Goal: Task Accomplishment & Management: Use online tool/utility

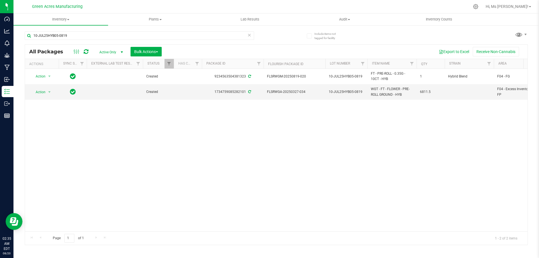
drag, startPoint x: 138, startPoint y: 241, endPoint x: 156, endPoint y: 242, distance: 17.4
click at [152, 242] on div "Page 1 of 1 1 - 2 of 2 items" at bounding box center [276, 237] width 502 height 13
click at [28, 177] on div "Action Action Adjust qty Create package Edit attributes Global inventory Locate…" at bounding box center [276, 150] width 502 height 162
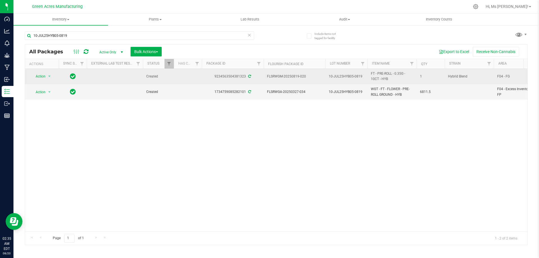
click at [354, 77] on span "10-JUL25HYB05-0819" at bounding box center [345, 76] width 35 height 5
click at [354, 77] on input "10-JUL25HYB05-0819" at bounding box center [345, 76] width 40 height 9
click at [235, 151] on div "Action Action Adjust qty Create package Edit attributes Global inventory Locate…" at bounding box center [276, 150] width 502 height 162
click at [62, 18] on span "Inventory" at bounding box center [60, 19] width 95 height 5
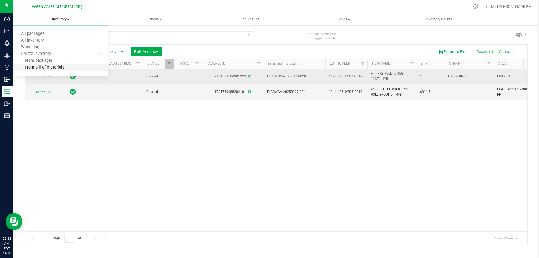
click at [72, 66] on li "From bill of materials" at bounding box center [60, 67] width 95 height 7
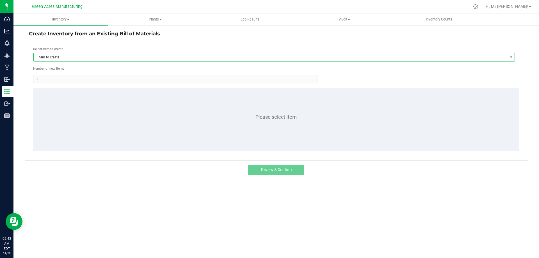
click at [91, 60] on span "Item to create" at bounding box center [270, 57] width 473 height 8
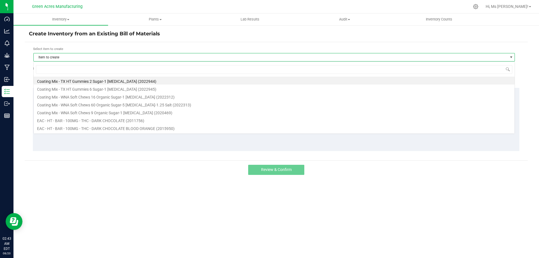
scroll to position [8, 481]
type input "1013733"
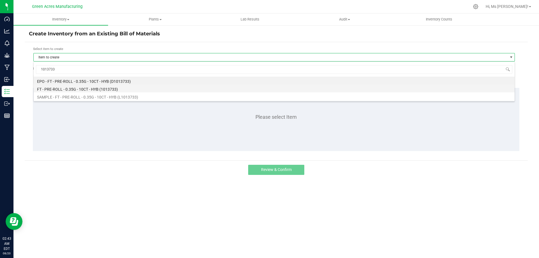
click at [91, 89] on li "FT - PRE-ROLL - 0.35G - 10CT - HYB (1013733)" at bounding box center [274, 88] width 480 height 8
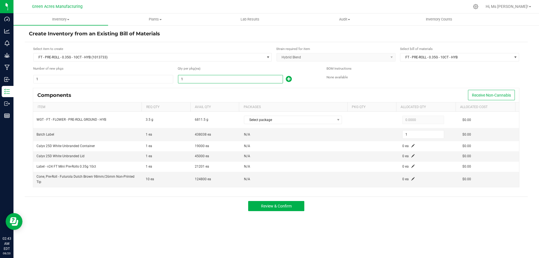
click at [217, 81] on input "1" at bounding box center [230, 79] width 104 height 8
type input "12"
type input "122"
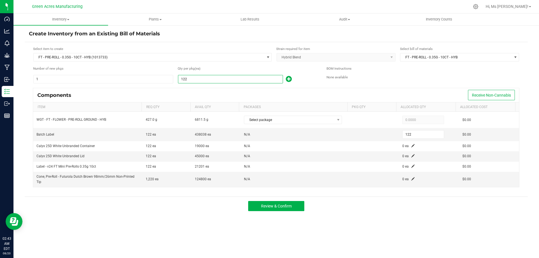
type input "1228"
type input "1,228"
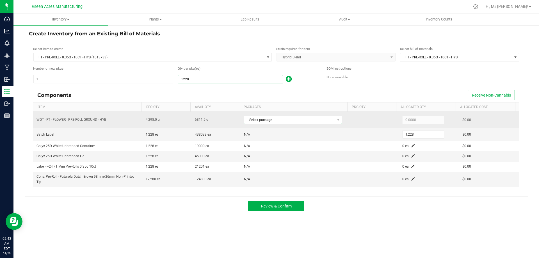
type input "1,228"
click at [322, 123] on span "Select package" at bounding box center [289, 120] width 90 height 8
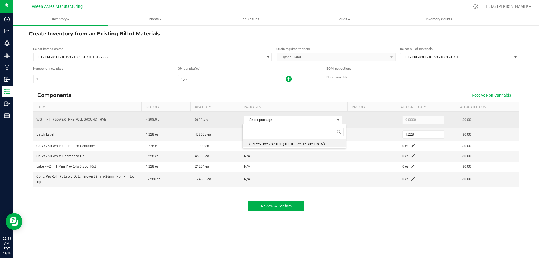
scroll to position [8, 97]
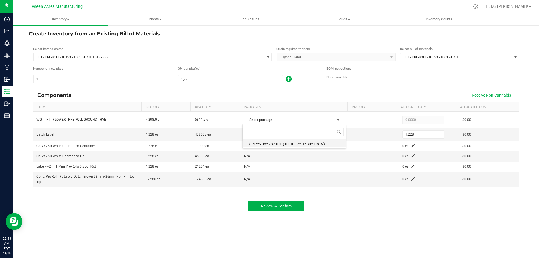
click at [326, 144] on li "1734759085282101 (10-JUL25HYB05-0819)" at bounding box center [293, 143] width 103 height 8
type input "4,298.0000"
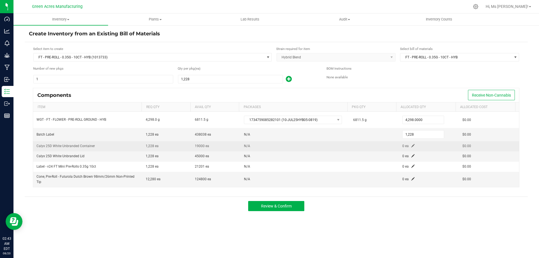
click at [411, 146] on span at bounding box center [412, 145] width 3 height 3
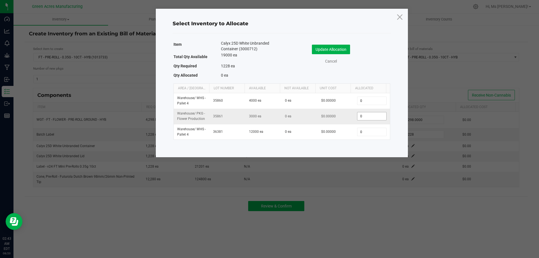
click at [372, 119] on input "0" at bounding box center [371, 116] width 29 height 8
type input "1,228"
click at [330, 51] on button "Update Allocation" at bounding box center [331, 50] width 38 height 10
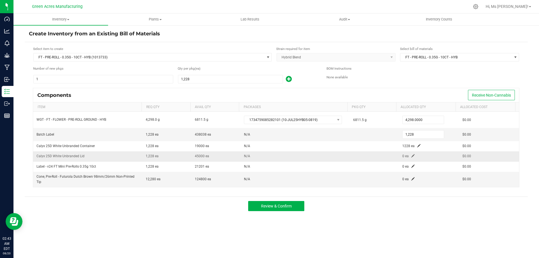
click at [411, 156] on span at bounding box center [412, 155] width 3 height 3
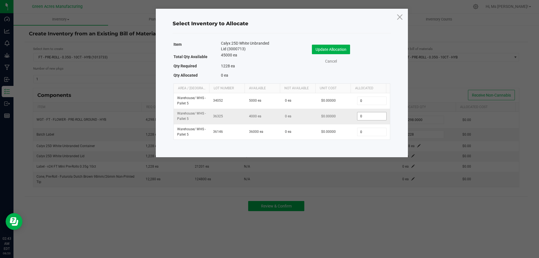
click at [372, 120] on input "0" at bounding box center [371, 116] width 29 height 8
type input "1,228"
click at [343, 48] on button "Update Allocation" at bounding box center [331, 50] width 38 height 10
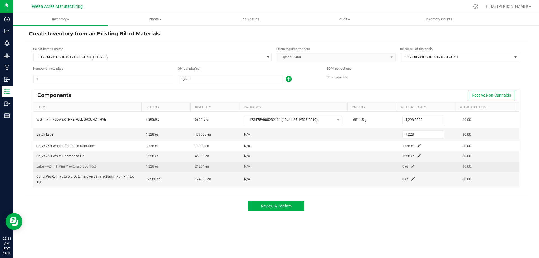
click at [411, 167] on span at bounding box center [412, 165] width 3 height 3
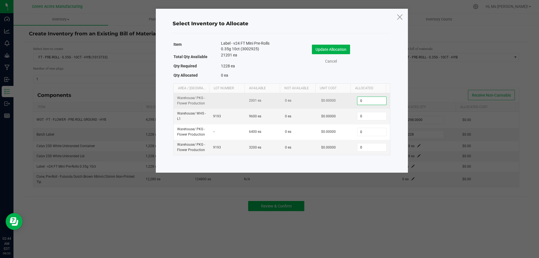
click at [372, 101] on input "0" at bounding box center [371, 101] width 29 height 8
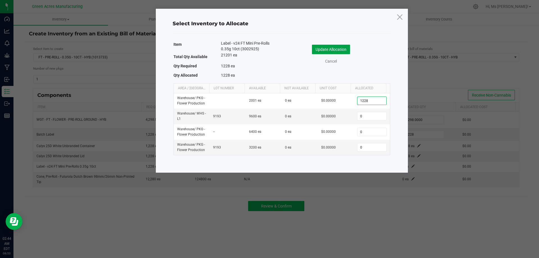
type input "1,228"
click at [349, 53] on button "Update Allocation" at bounding box center [331, 50] width 38 height 10
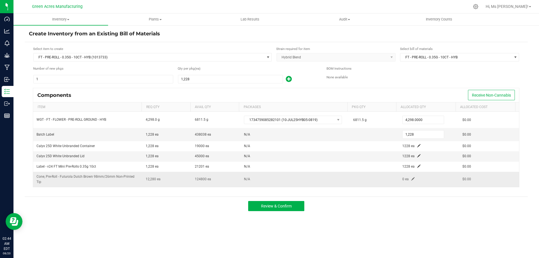
click at [411, 179] on span at bounding box center [412, 178] width 3 height 3
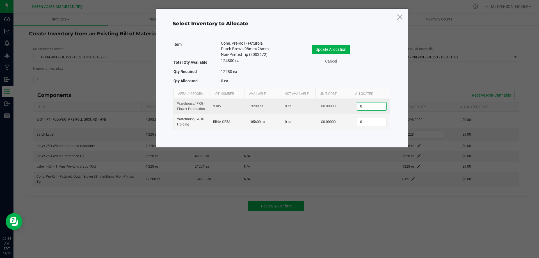
click at [369, 107] on input "0" at bounding box center [371, 106] width 29 height 8
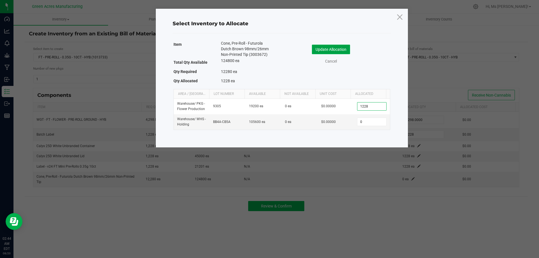
type input "1,228"
click at [338, 50] on button "Update Allocation" at bounding box center [331, 50] width 38 height 10
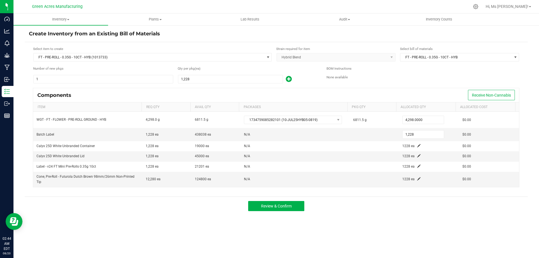
click at [421, 235] on div "Inventory All packages All inventory Waste log Create inventory Plants All plan…" at bounding box center [275, 135] width 525 height 244
click at [302, 203] on button "Review & Confirm" at bounding box center [276, 206] width 56 height 10
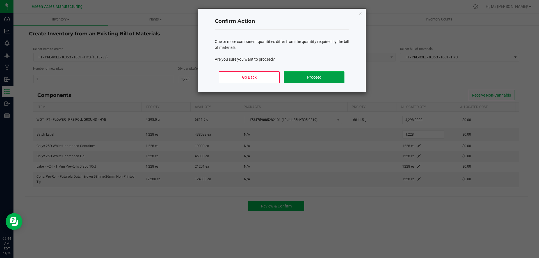
click at [315, 77] on button "Proceed" at bounding box center [314, 77] width 60 height 12
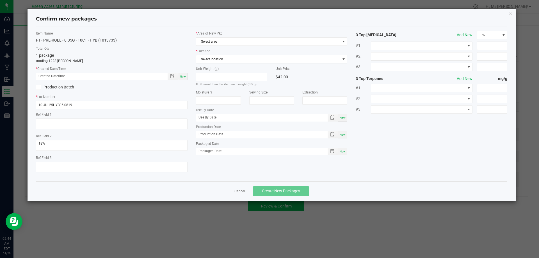
click at [185, 74] on div "Now" at bounding box center [182, 77] width 9 height 8
type input "[DATE] 02:44 AM"
click at [233, 43] on span "Select area" at bounding box center [268, 42] width 144 height 8
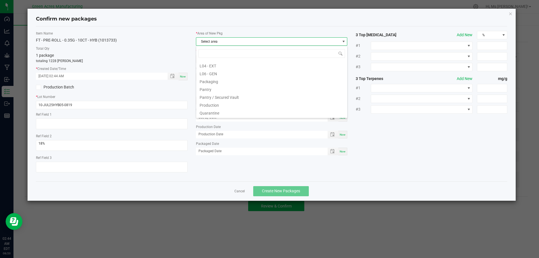
scroll to position [140, 0]
click at [272, 89] on li "Pantry / Secured Vault" at bounding box center [271, 89] width 151 height 8
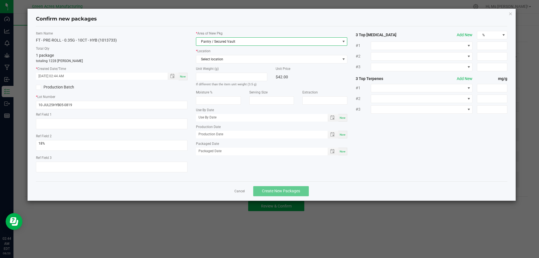
click at [219, 65] on div "* Area of New Pkg Pantry / Secured Vault * Location Select location Unit Weight…" at bounding box center [272, 94] width 160 height 127
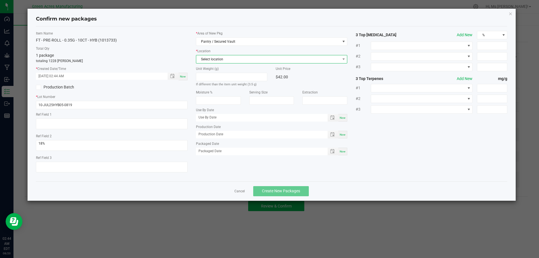
click at [232, 60] on span "Select location" at bounding box center [268, 59] width 144 height 8
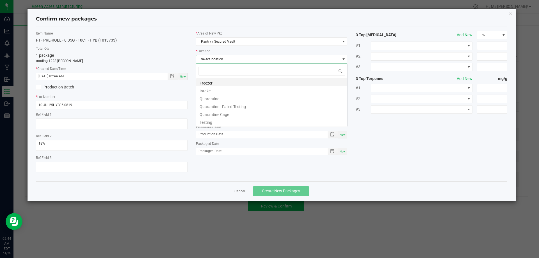
scroll to position [8, 151]
click at [231, 93] on li "Intake" at bounding box center [271, 90] width 151 height 8
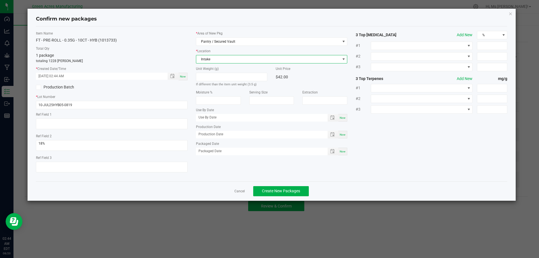
click at [184, 90] on div "Production Batch" at bounding box center [112, 87] width 160 height 8
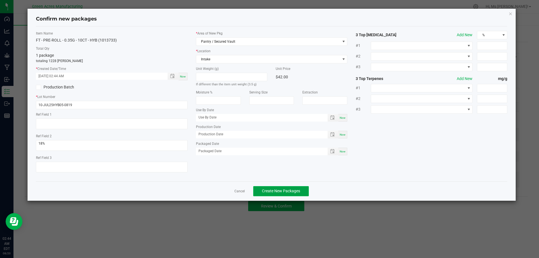
click at [286, 188] on button "Create New Packages" at bounding box center [281, 191] width 56 height 10
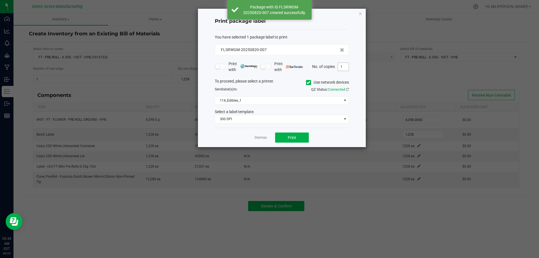
click at [345, 64] on input "1" at bounding box center [343, 67] width 11 height 8
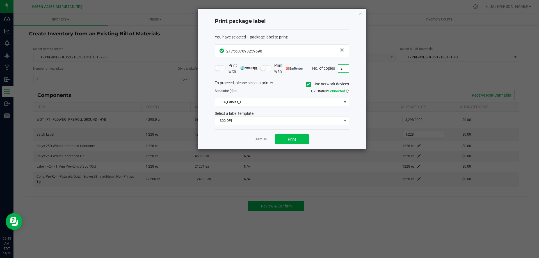
type input "2"
click at [296, 141] on button "Print" at bounding box center [292, 139] width 34 height 10
click at [296, 139] on span "Print" at bounding box center [292, 139] width 8 height 4
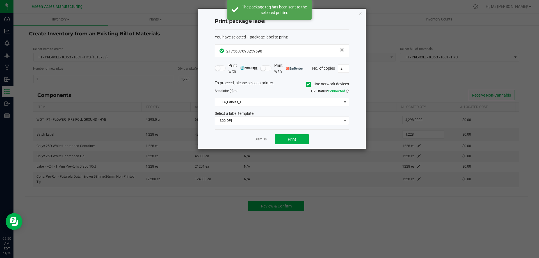
click at [307, 84] on icon at bounding box center [308, 84] width 4 height 0
click at [0, 0] on input "Use network devices" at bounding box center [0, 0] width 0 height 0
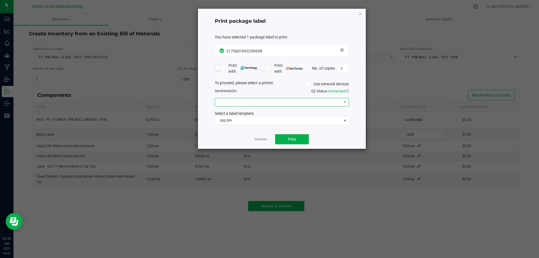
click at [293, 105] on span at bounding box center [278, 102] width 127 height 8
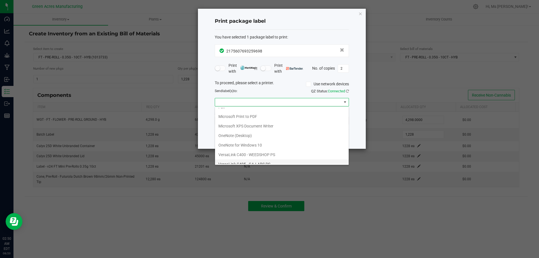
scroll to position [30, 0]
click at [253, 160] on ZPL "ZDesigner ZD410-300dpi ZPL" at bounding box center [282, 159] width 134 height 10
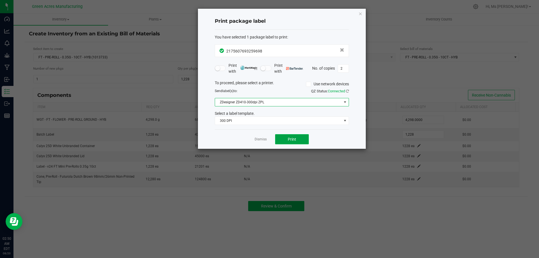
click at [292, 142] on button "Print" at bounding box center [292, 139] width 34 height 10
click at [264, 140] on link "Dismiss" at bounding box center [260, 139] width 12 height 5
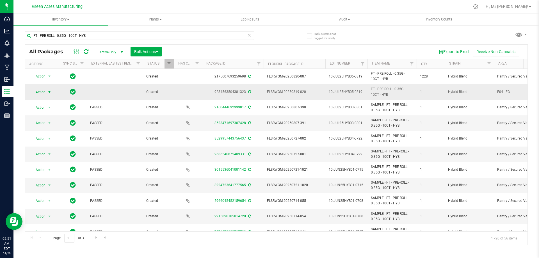
click at [44, 93] on span "Action" at bounding box center [38, 92] width 15 height 8
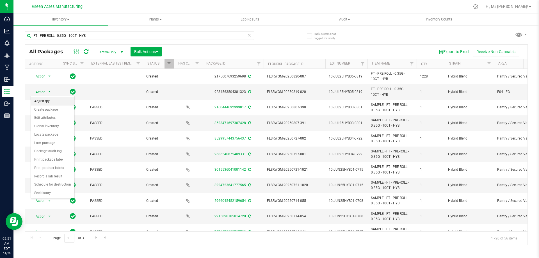
click at [44, 103] on li "Adjust qty" at bounding box center [52, 101] width 43 height 8
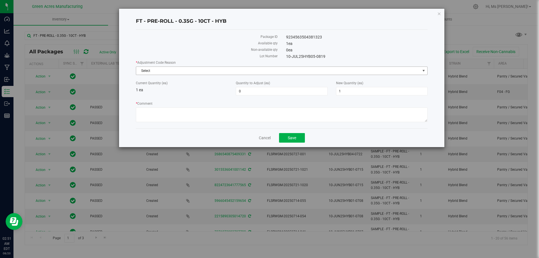
click at [350, 70] on span "Select" at bounding box center [278, 71] width 284 height 8
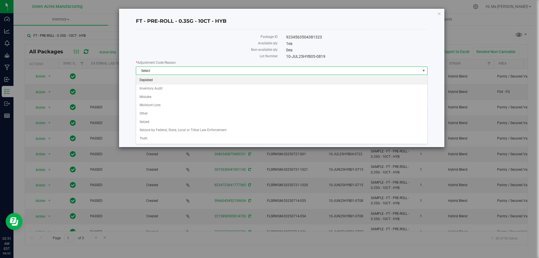
click at [253, 77] on li "Depleted" at bounding box center [281, 80] width 291 height 8
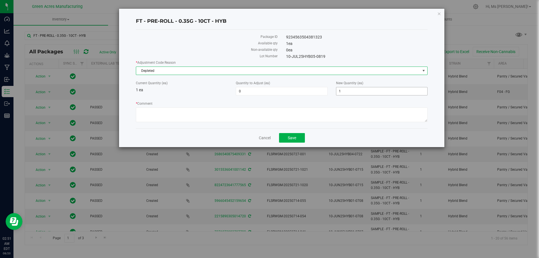
click at [342, 89] on span "1 1" at bounding box center [381, 91] width 91 height 8
click at [342, 89] on input "1" at bounding box center [381, 91] width 91 height 8
type input "0"
type input "-1"
type input "0"
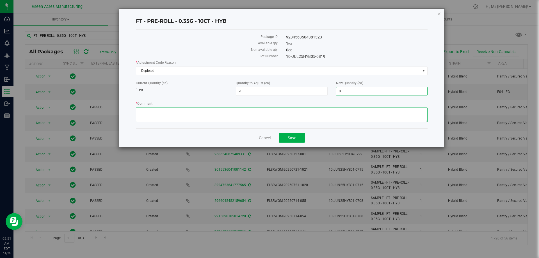
click at [260, 119] on textarea "* Comment" at bounding box center [281, 114] width 291 height 15
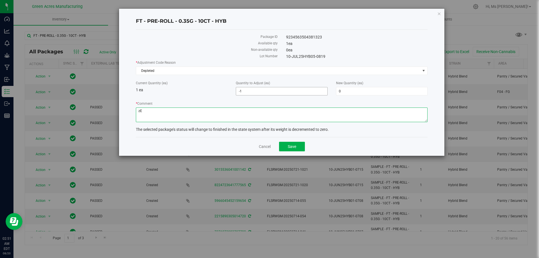
type textarea "z"
type textarea "Zeroing out 1 of 1 package."
click at [304, 150] on button "Save" at bounding box center [292, 147] width 26 height 10
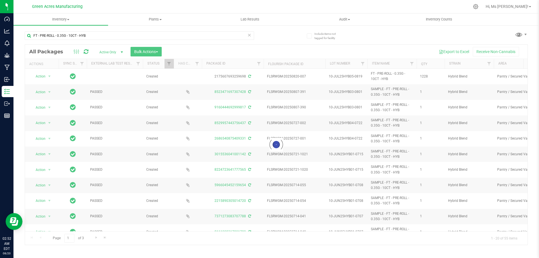
click at [250, 35] on icon at bounding box center [249, 34] width 4 height 7
click at [225, 34] on input "text" at bounding box center [139, 35] width 229 height 8
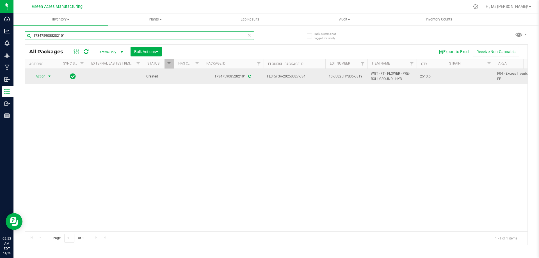
type input "1734759085282101"
click at [42, 77] on span "Action" at bounding box center [38, 76] width 15 height 8
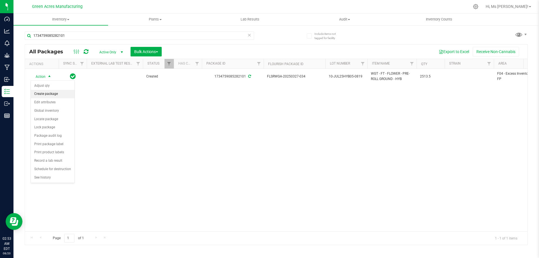
click at [68, 93] on li "Create package" at bounding box center [52, 94] width 43 height 8
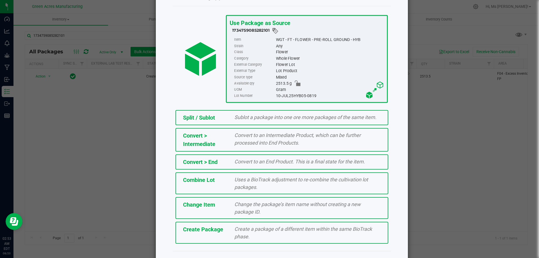
scroll to position [35, 0]
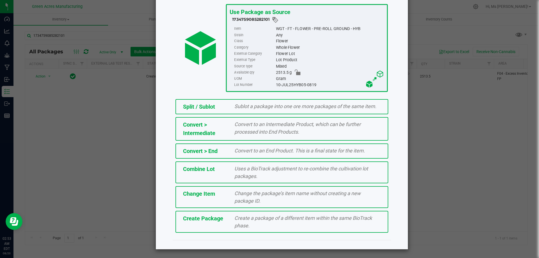
click at [216, 221] on span "Create Package" at bounding box center [203, 218] width 40 height 7
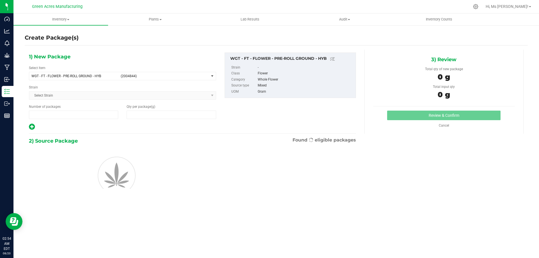
type input "1"
type input "0.0000"
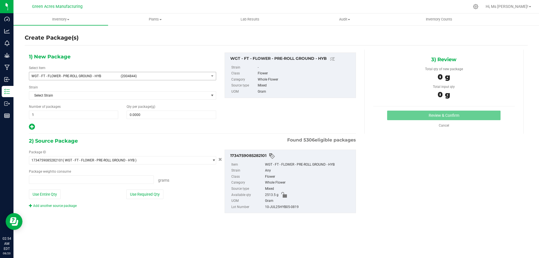
type input "0.0000 g"
click at [171, 116] on span at bounding box center [171, 115] width 89 height 8
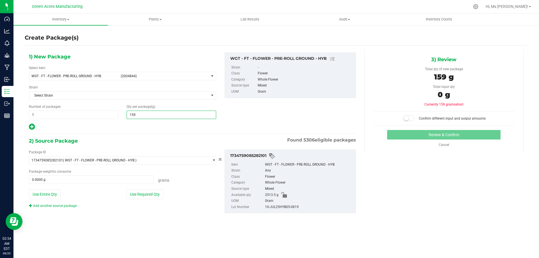
type input "1590"
type input "1,590.0000"
click at [159, 198] on button "Use Required Qty" at bounding box center [144, 194] width 37 height 10
type input "1590.0000 g"
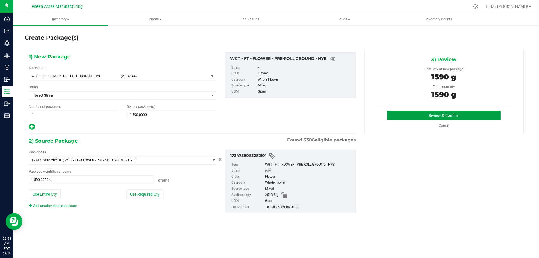
click at [437, 114] on button "Review & Confirm" at bounding box center [443, 116] width 113 height 10
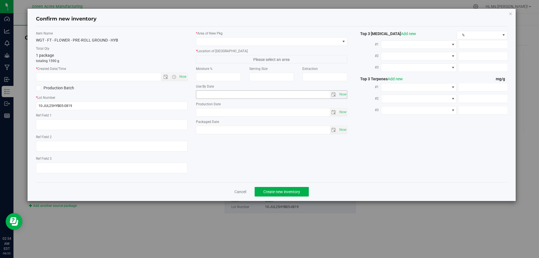
type textarea "18%"
click at [183, 80] on span "Now" at bounding box center [183, 77] width 10 height 8
type input "[DATE] 2:54 AM"
click at [227, 47] on div "* Area of [GEOGRAPHIC_DATA] * Location of [GEOGRAPHIC_DATA] Please select an ar…" at bounding box center [272, 84] width 160 height 106
click at [234, 43] on span at bounding box center [268, 42] width 144 height 8
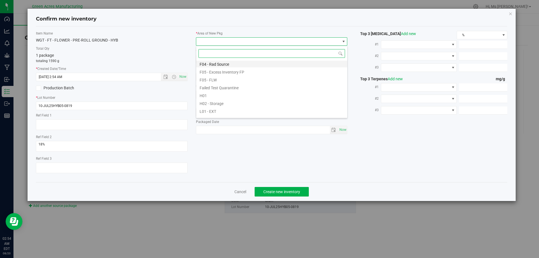
scroll to position [28, 0]
click at [240, 84] on li "F04 - FG" at bounding box center [271, 84] width 151 height 8
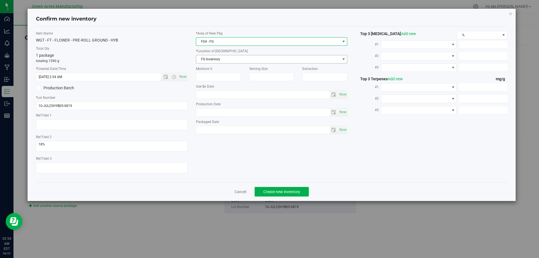
click at [240, 59] on span "FG Inventory" at bounding box center [268, 59] width 144 height 8
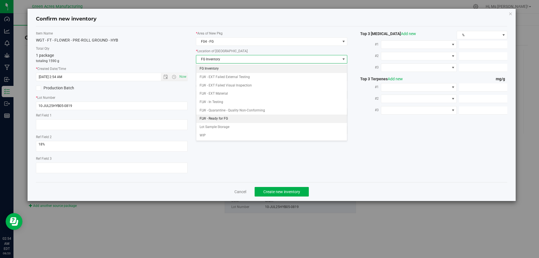
click at [254, 120] on li "FLW - Ready for FG" at bounding box center [271, 118] width 151 height 8
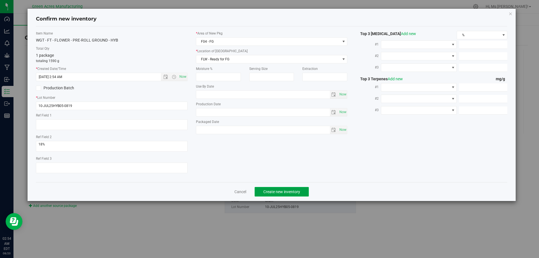
click at [299, 188] on button "Create new inventory" at bounding box center [281, 192] width 54 height 10
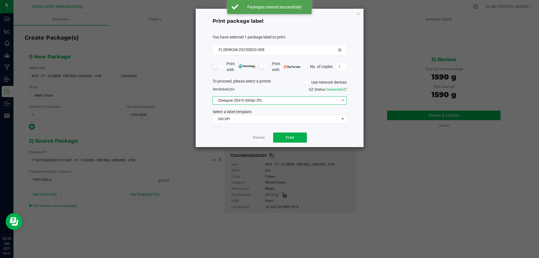
click at [297, 102] on span "ZDesigner ZD410-300dpi ZPL" at bounding box center [276, 100] width 127 height 8
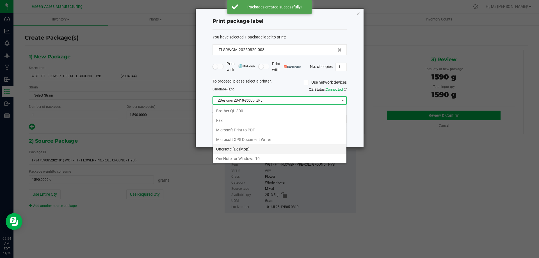
scroll to position [8, 134]
click at [262, 157] on ZPL "ZDesigner ZD410-300dpi ZPL" at bounding box center [280, 158] width 134 height 10
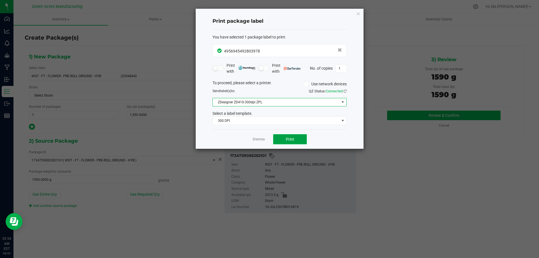
click at [284, 138] on button "Print" at bounding box center [290, 139] width 34 height 10
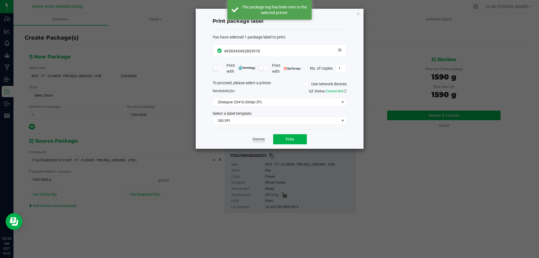
click at [256, 138] on link "Dismiss" at bounding box center [258, 139] width 12 height 5
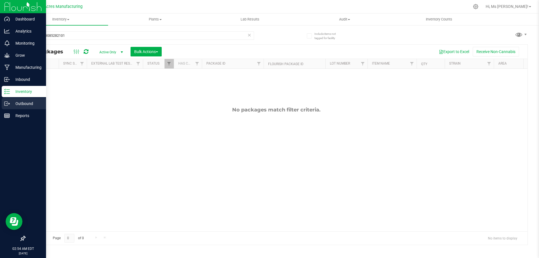
click at [8, 105] on icon at bounding box center [7, 104] width 6 height 6
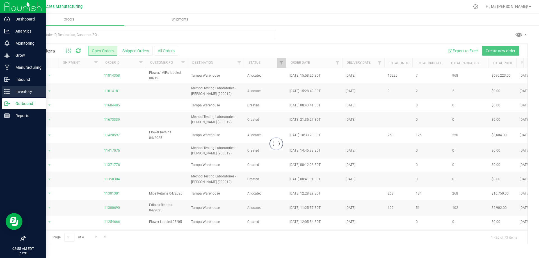
click at [29, 89] on p "Inventory" at bounding box center [27, 91] width 34 height 7
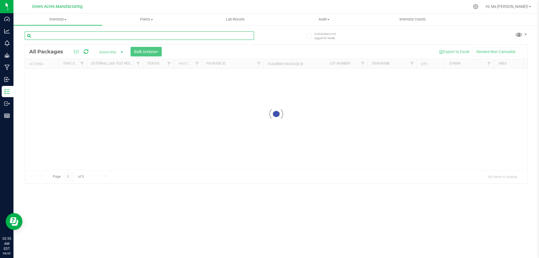
click at [87, 35] on input "text" at bounding box center [139, 35] width 229 height 8
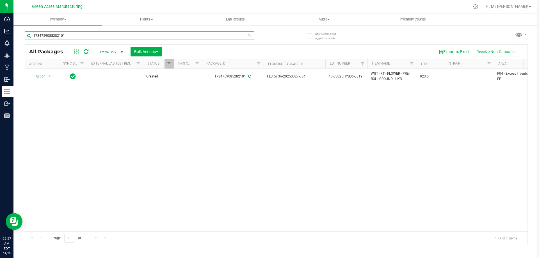
type input "1734759085282101"
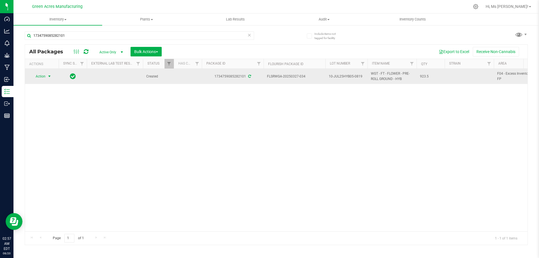
click at [41, 76] on span "Action" at bounding box center [38, 76] width 15 height 8
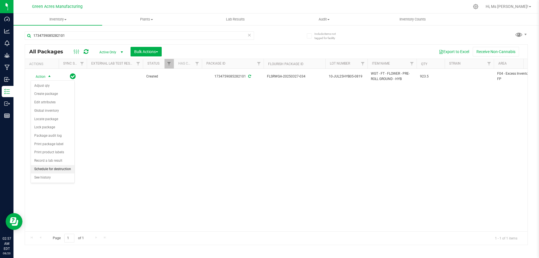
click at [69, 170] on li "Schedule for destruction" at bounding box center [52, 169] width 43 height 8
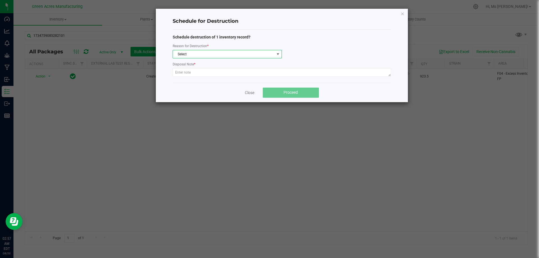
click at [253, 54] on span "Select" at bounding box center [224, 54] width 102 height 8
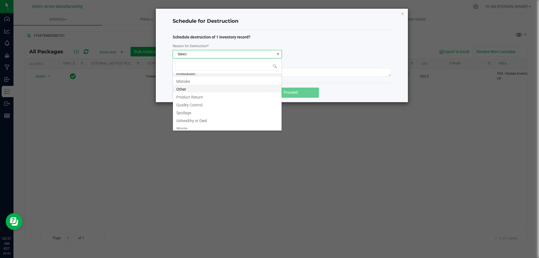
scroll to position [7, 0]
click at [206, 126] on li "Waste" at bounding box center [227, 125] width 109 height 8
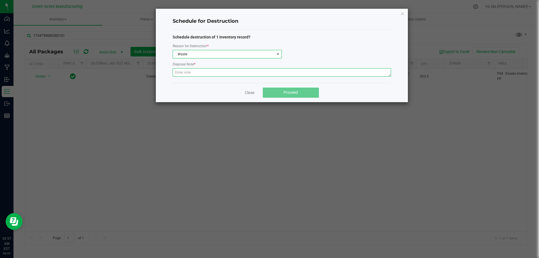
click at [224, 72] on textarea at bounding box center [282, 72] width 218 height 8
paste textarea "WASTE FROM JUANAROLL PRODUCTION/PACKING"
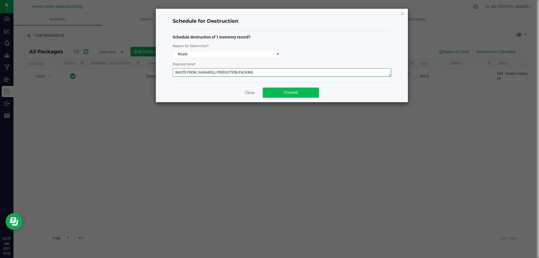
type textarea "WASTE FROM JUANAROLL PRODUCTION/PACKING"
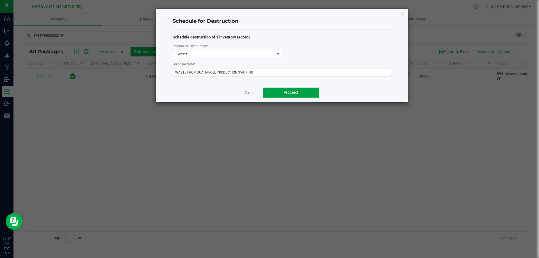
click at [313, 88] on button "Proceed" at bounding box center [291, 93] width 56 height 10
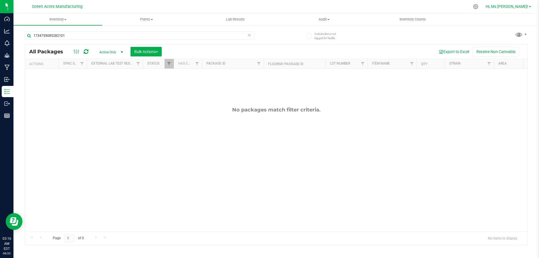
click at [527, 4] on span "Hi, Ms [PERSON_NAME]!" at bounding box center [506, 6] width 43 height 4
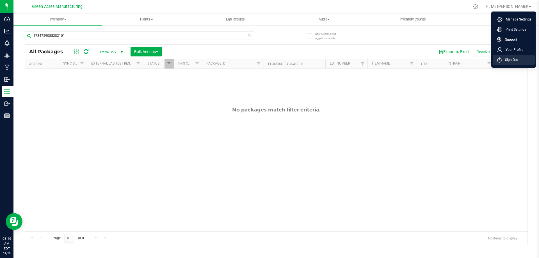
click at [507, 57] on span "Sign Out" at bounding box center [509, 60] width 16 height 6
